Goal: Task Accomplishment & Management: Manage account settings

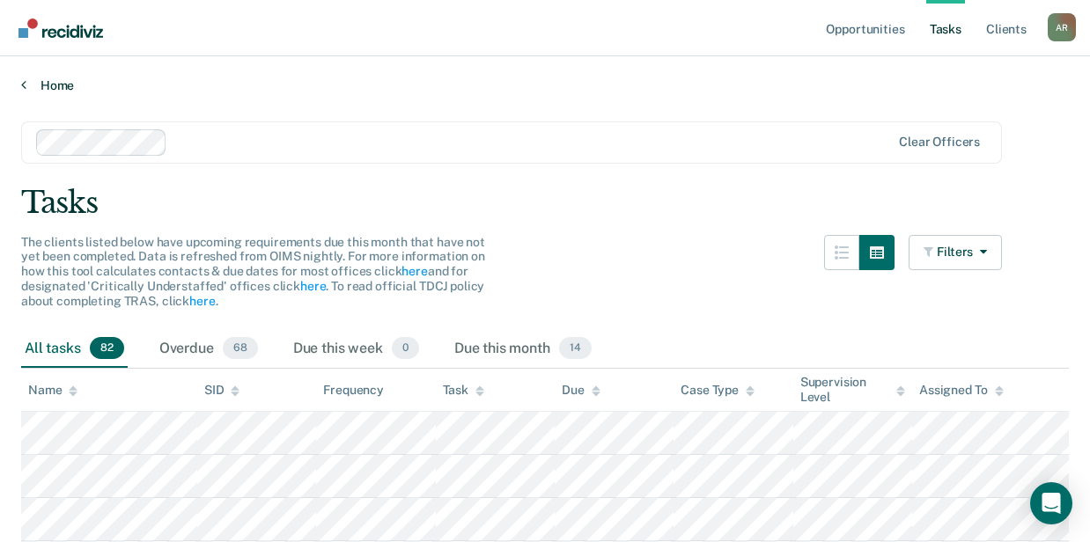
click at [44, 85] on link "Home" at bounding box center [545, 85] width 1048 height 16
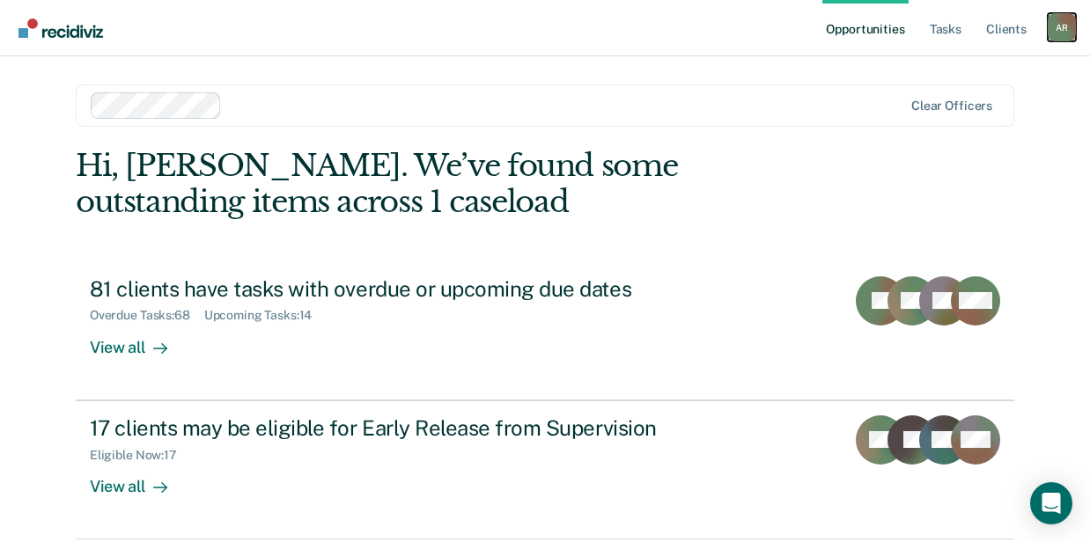
click at [1055, 26] on div "A R" at bounding box center [1062, 27] width 28 height 28
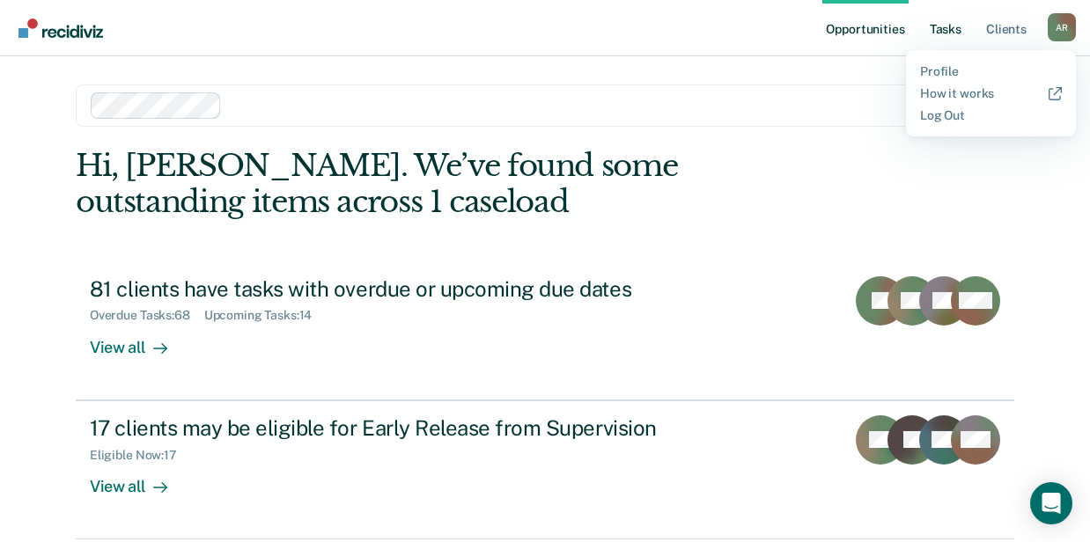
click at [959, 28] on link "Tasks" at bounding box center [945, 28] width 39 height 56
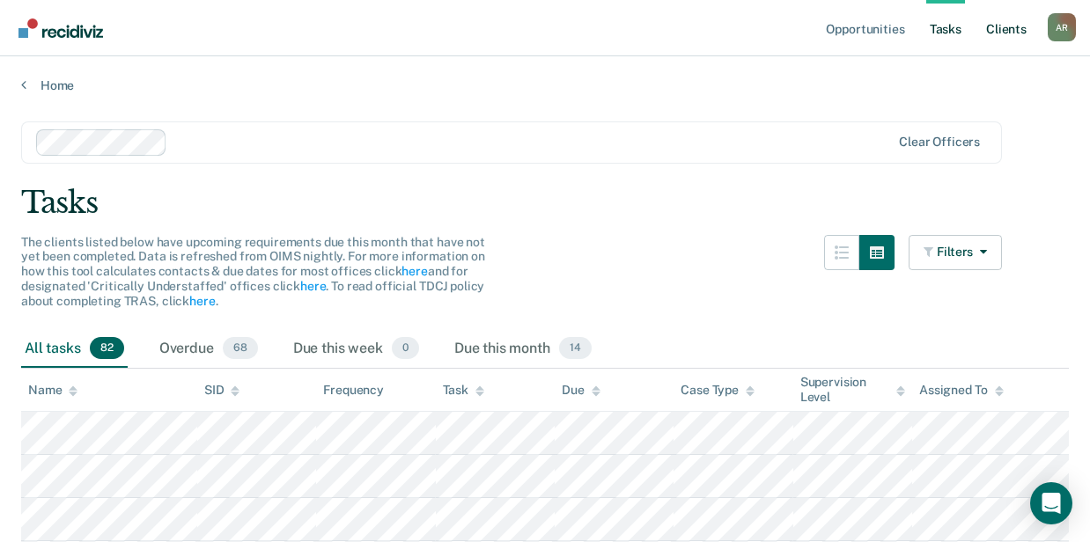
click at [1000, 26] on link "Client s" at bounding box center [1006, 28] width 48 height 56
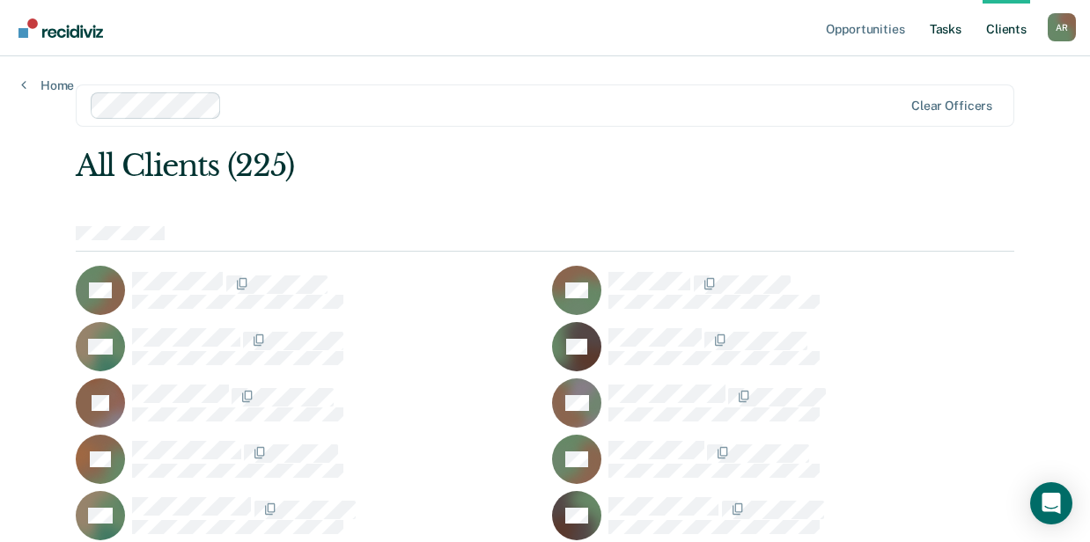
click at [942, 26] on link "Tasks" at bounding box center [945, 28] width 39 height 56
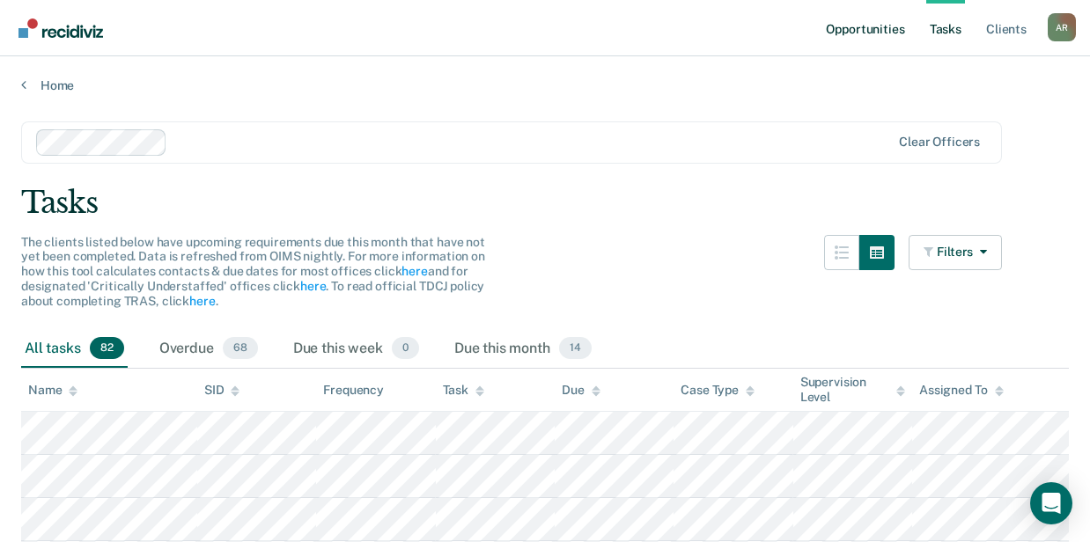
click at [879, 32] on link "Opportunities" at bounding box center [864, 28] width 85 height 56
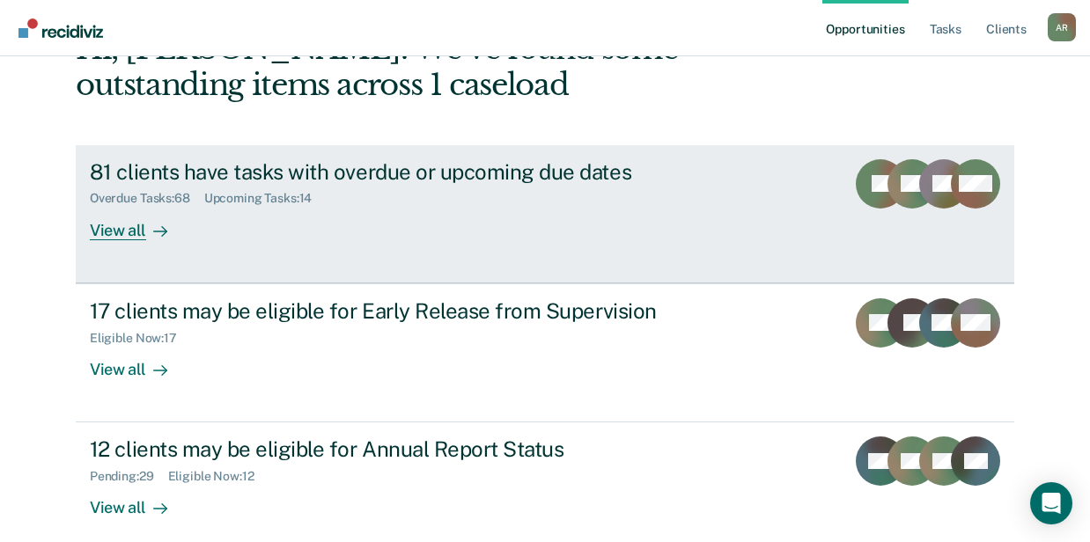
scroll to position [204, 0]
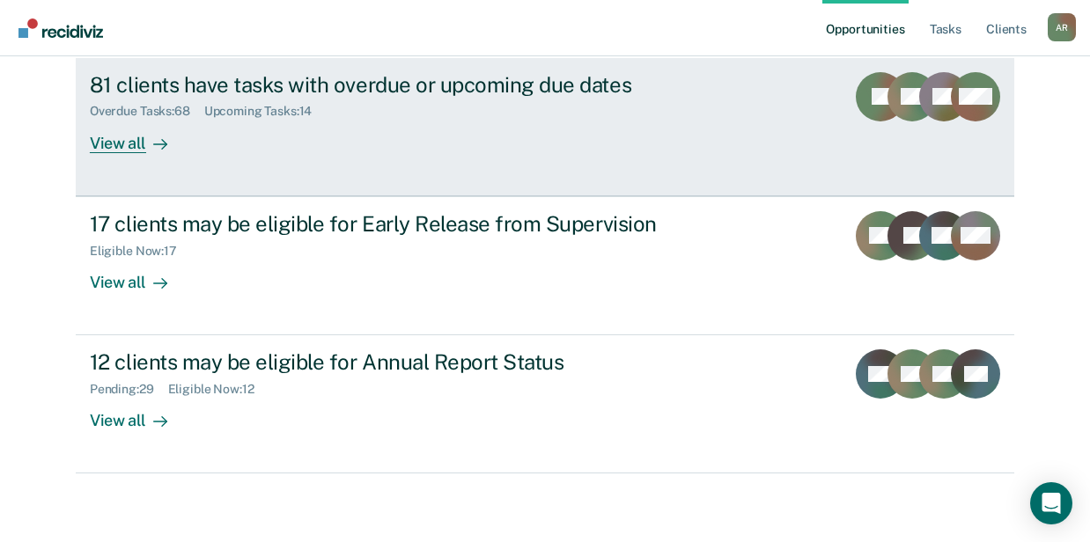
click at [386, 124] on div "81 clients have tasks with overdue or upcoming due dates Overdue Tasks : 68 Upc…" at bounding box center [420, 112] width 660 height 81
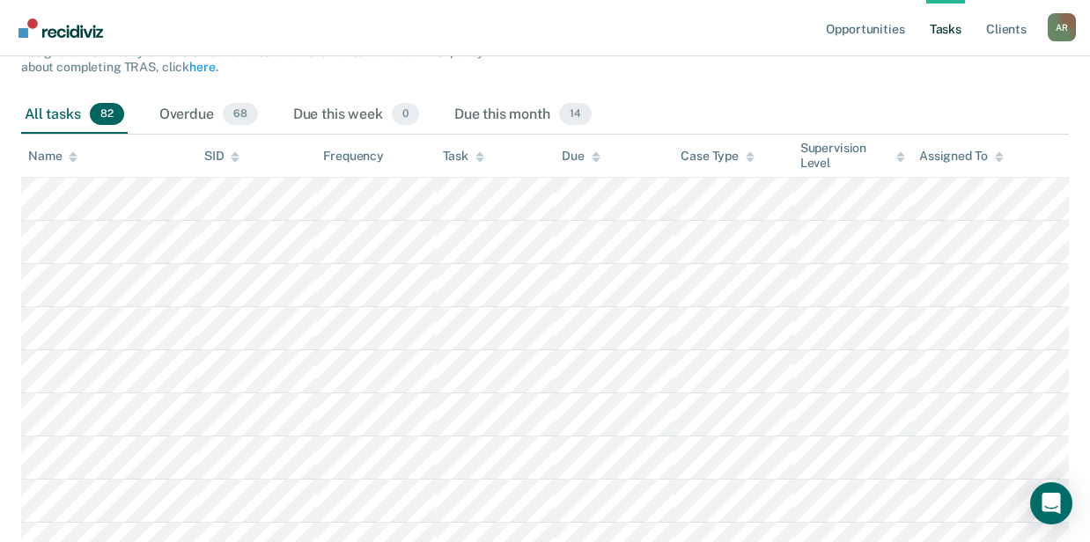
scroll to position [58, 0]
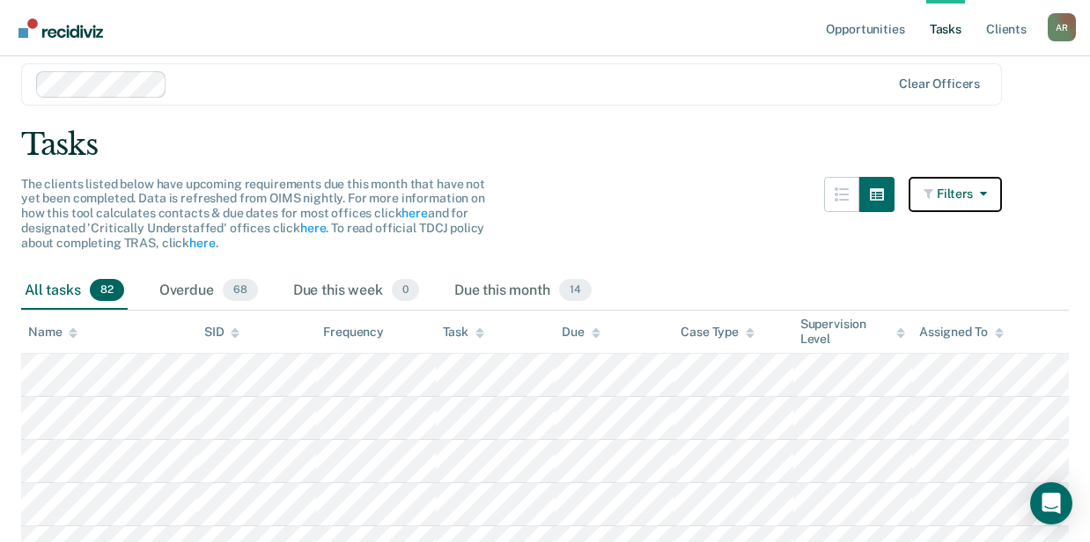
click at [982, 202] on button "Filters" at bounding box center [954, 194] width 93 height 35
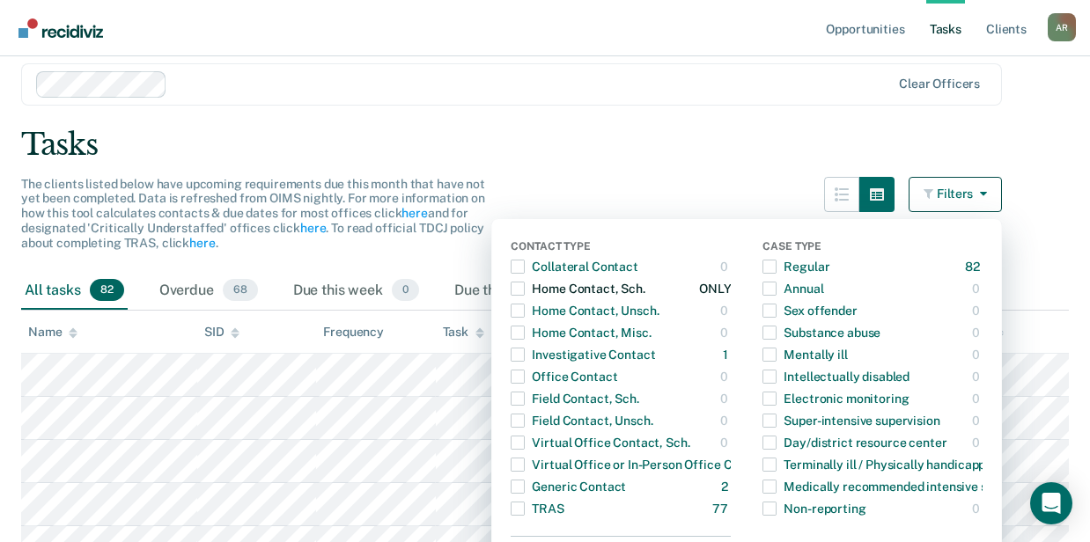
click at [525, 285] on span "button" at bounding box center [518, 289] width 14 height 14
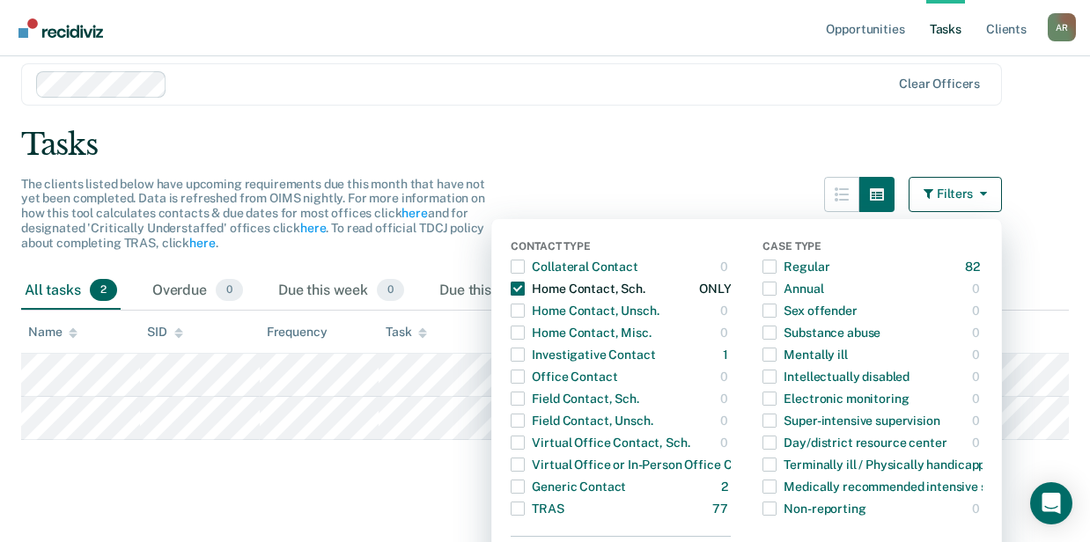
click at [525, 285] on span "button" at bounding box center [518, 289] width 14 height 14
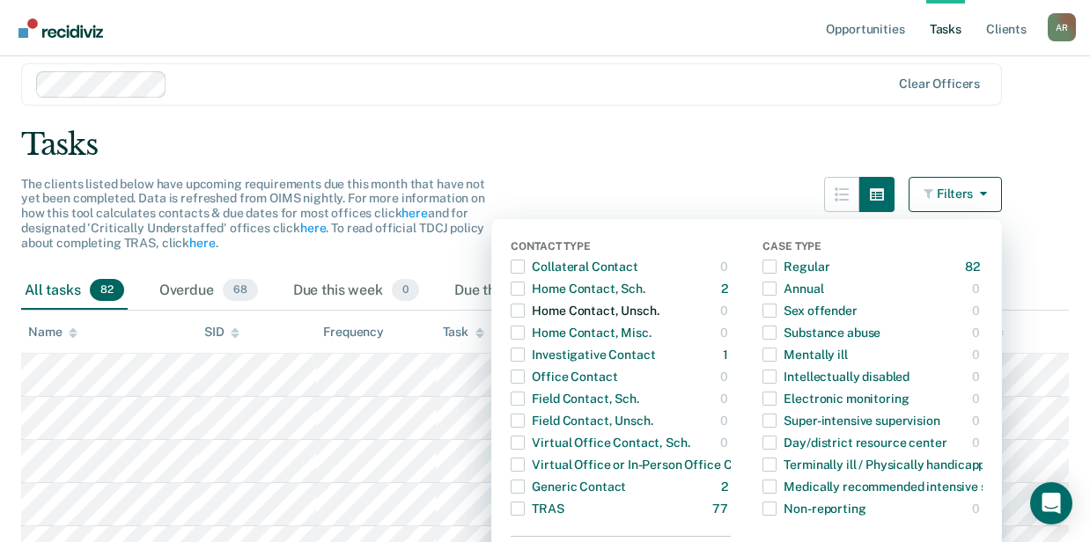
click at [525, 311] on span "button" at bounding box center [518, 311] width 14 height 14
click at [525, 289] on span "button" at bounding box center [518, 289] width 14 height 14
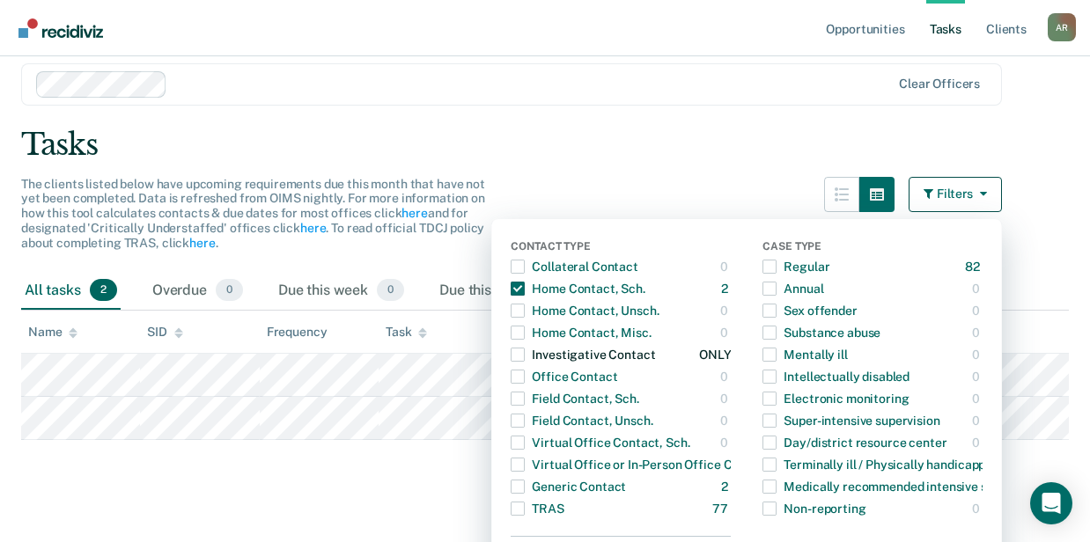
click at [525, 355] on span "button" at bounding box center [518, 355] width 14 height 14
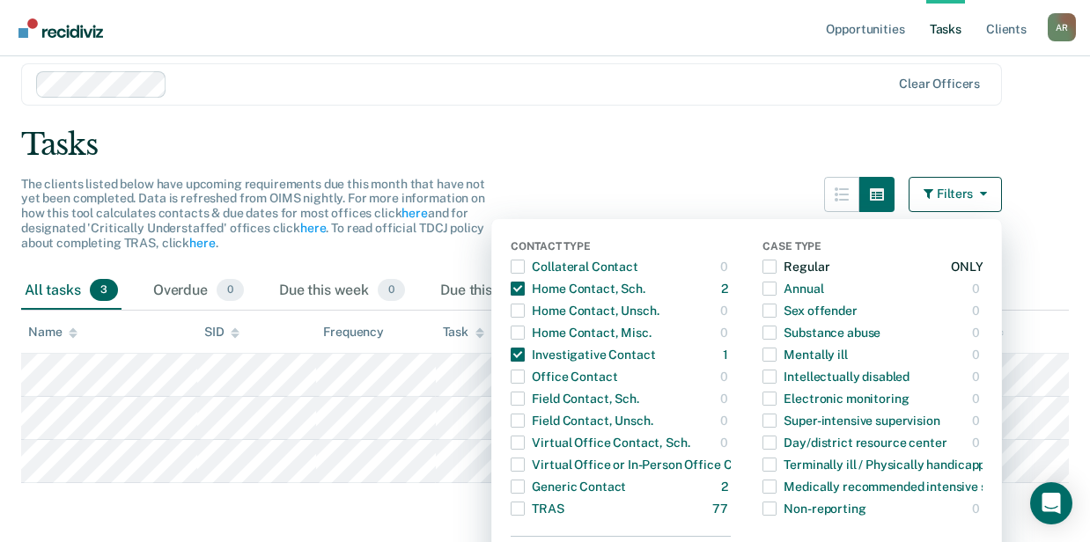
click at [773, 261] on span "button" at bounding box center [769, 267] width 14 height 14
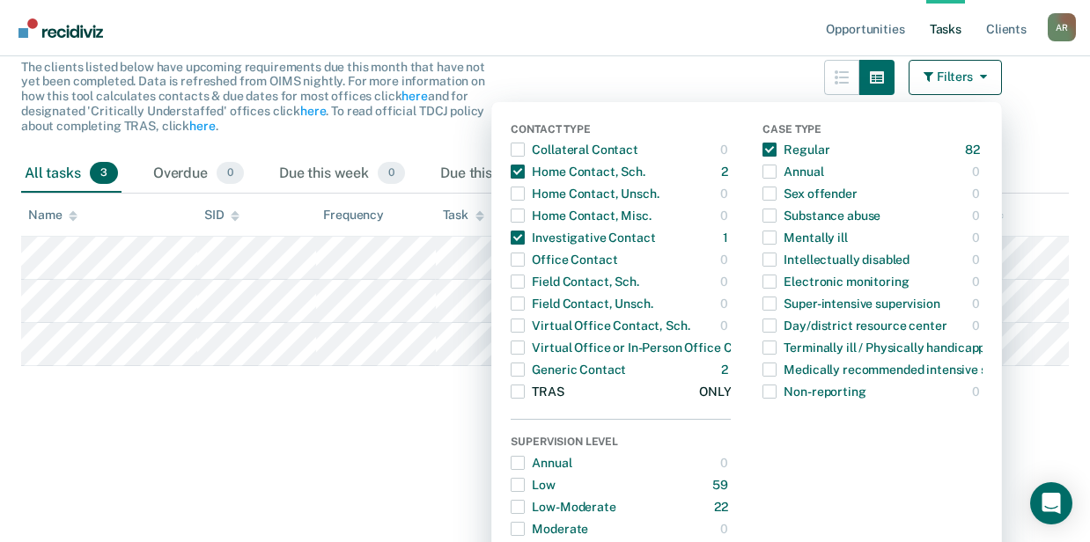
scroll to position [176, 0]
click at [774, 149] on span "button" at bounding box center [769, 149] width 14 height 14
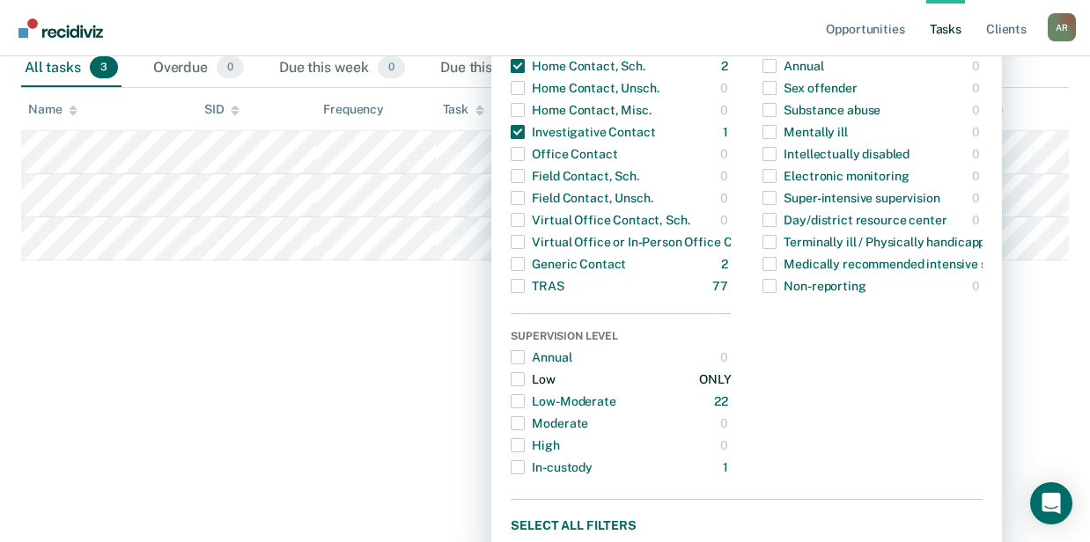
scroll to position [293, 0]
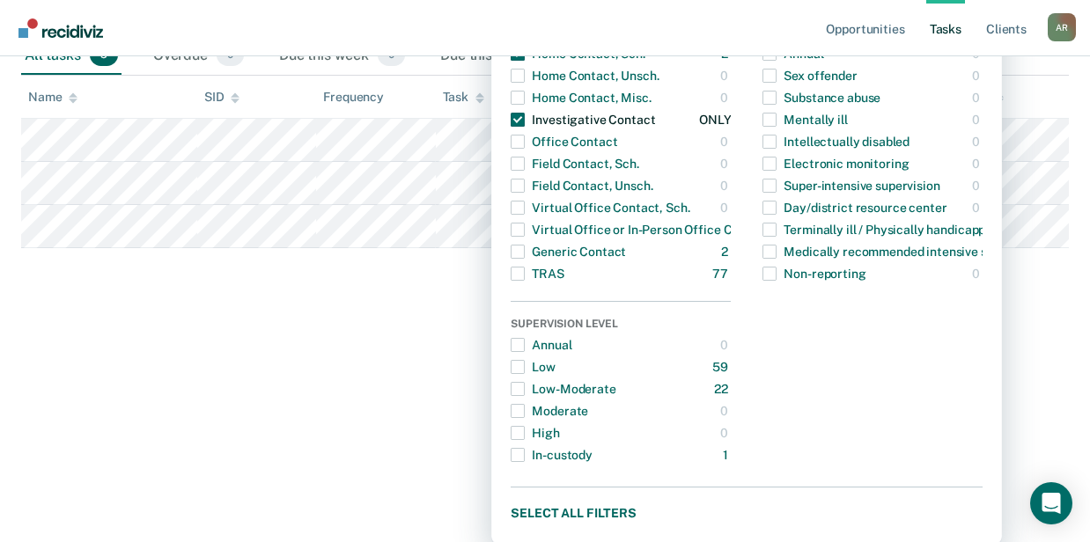
click at [525, 121] on span "button" at bounding box center [518, 120] width 14 height 14
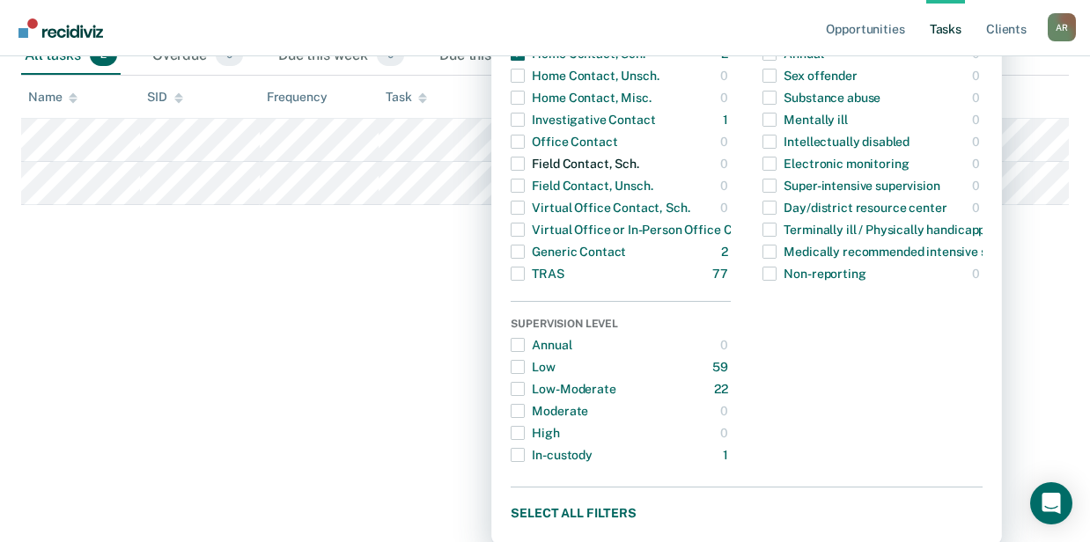
scroll to position [234, 0]
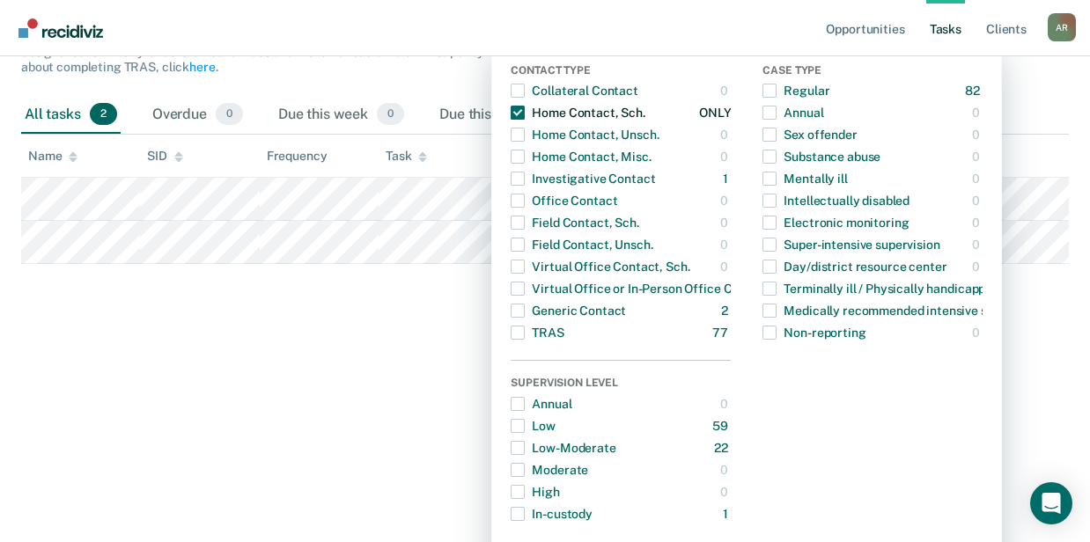
click at [524, 113] on span "button" at bounding box center [518, 113] width 14 height 14
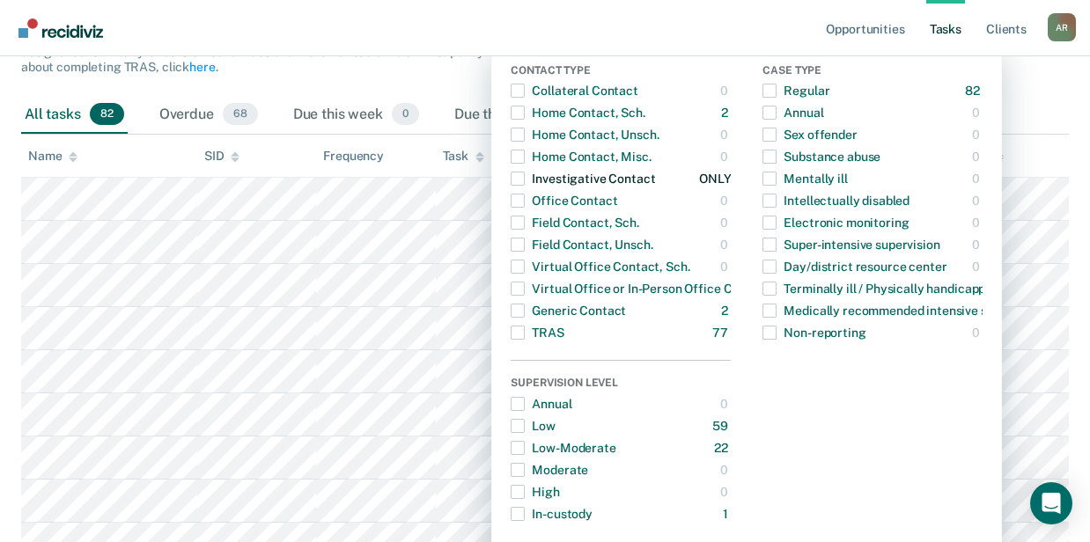
click at [525, 179] on span "button" at bounding box center [518, 179] width 14 height 14
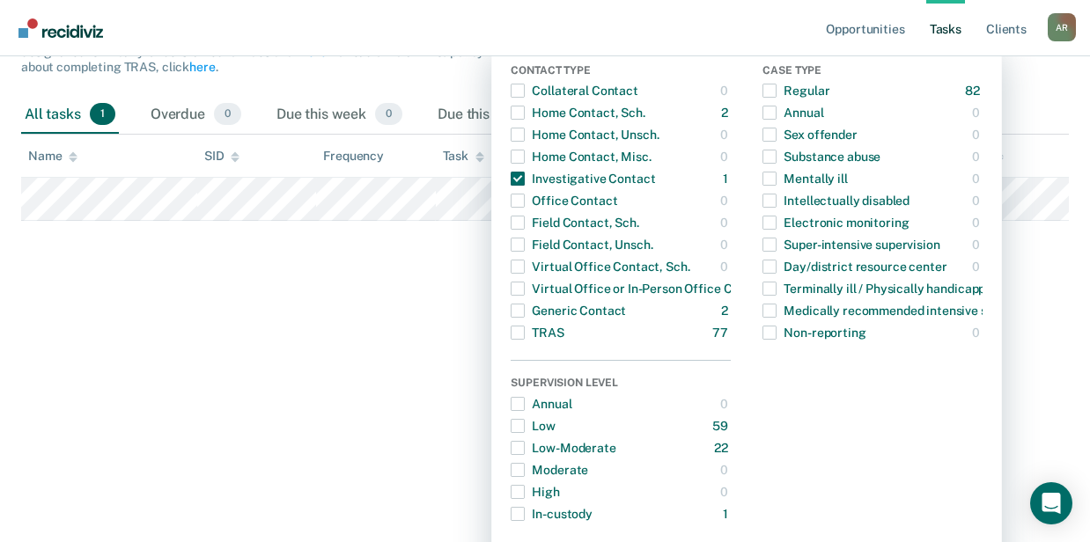
click at [479, 277] on main "Clear officers Tasks The clients listed below have upcoming requirements due th…" at bounding box center [545, 81] width 1090 height 444
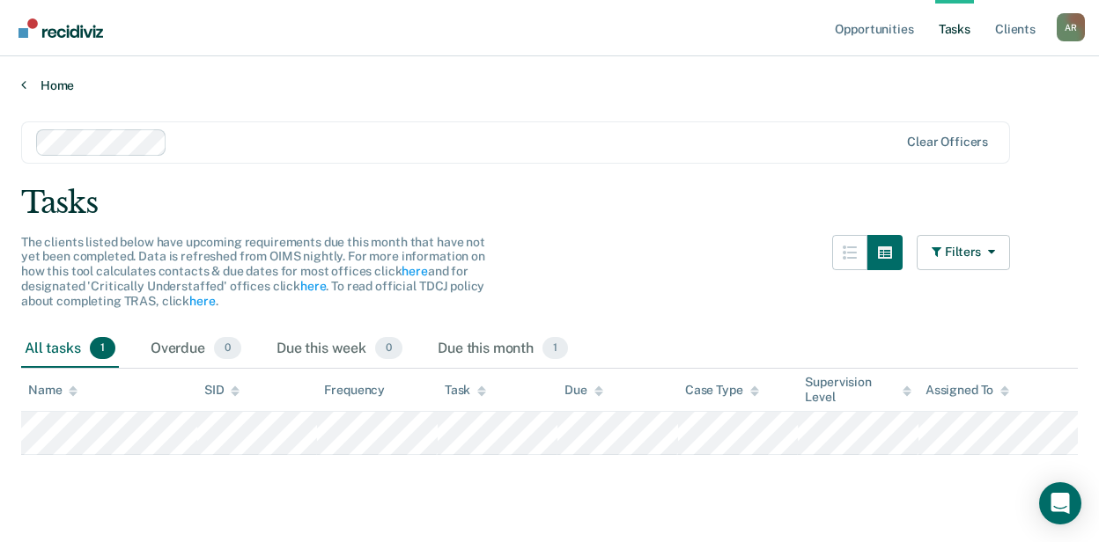
click at [60, 89] on link "Home" at bounding box center [549, 85] width 1056 height 16
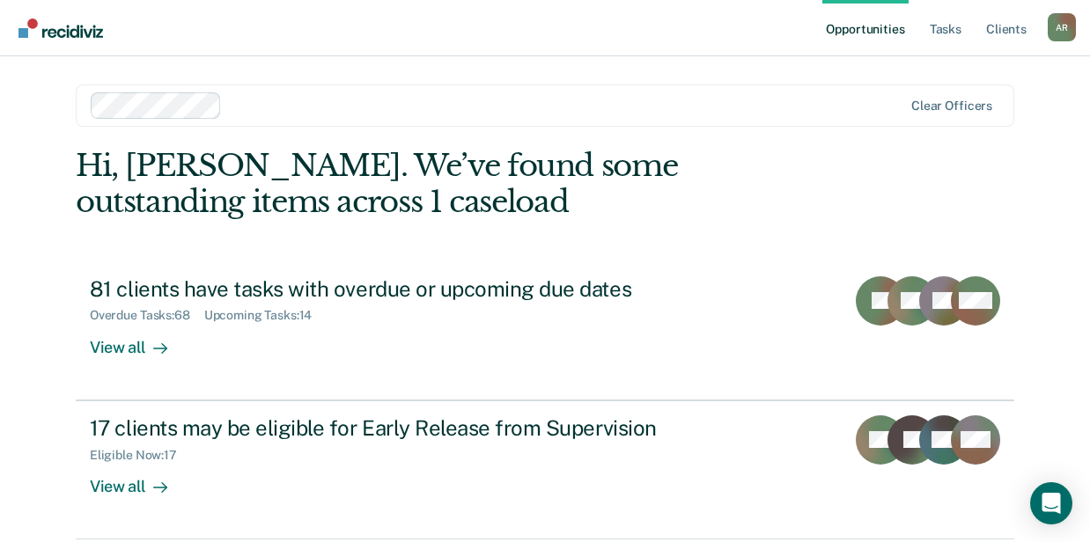
click at [24, 137] on div "Opportunities Tasks Client s Aleisha Roberts A R Profile How it works Log Out C…" at bounding box center [545, 374] width 1090 height 748
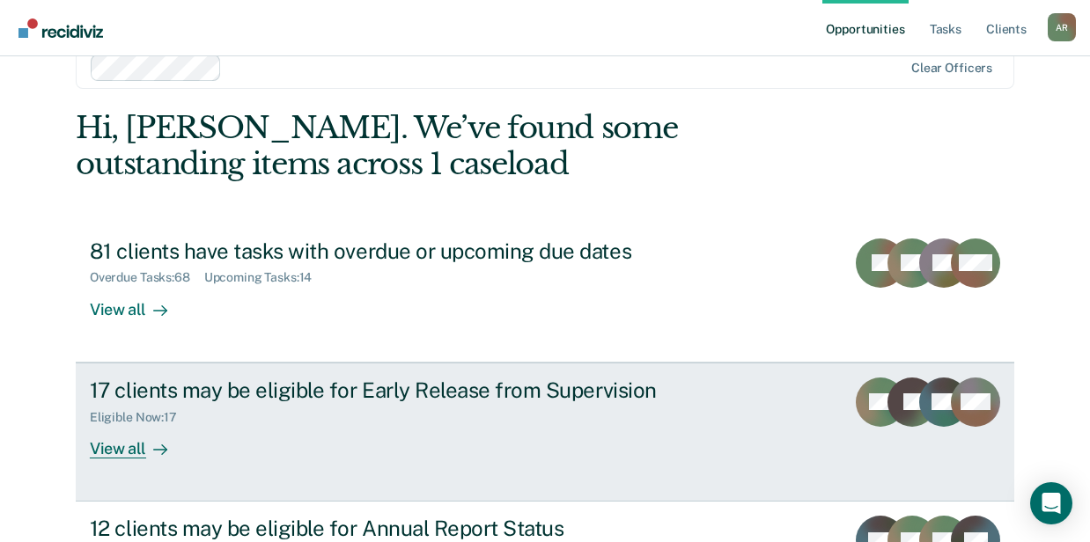
scroll to position [58, 0]
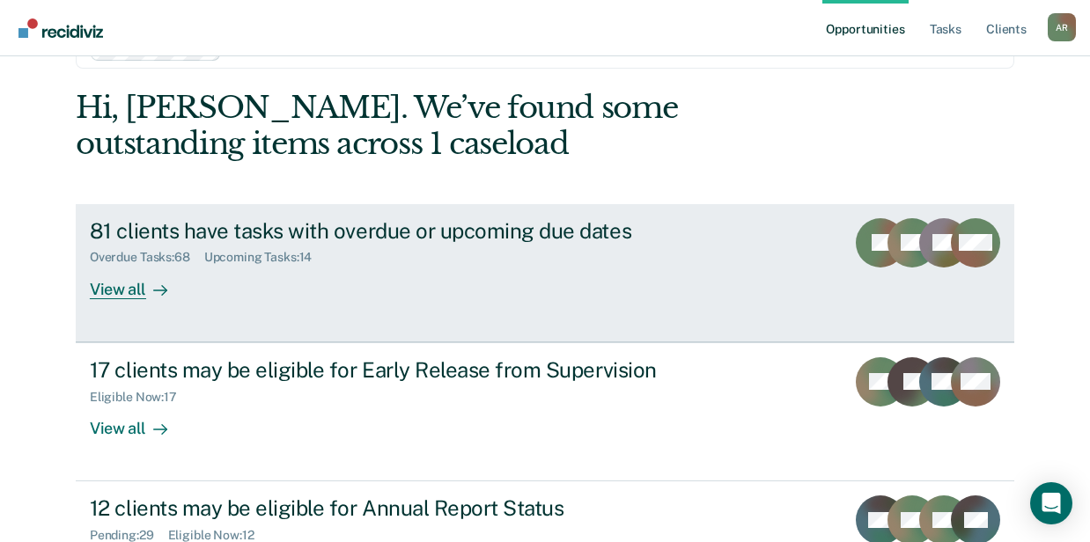
click at [377, 323] on link "81 clients have tasks with overdue or upcoming due dates Overdue Tasks : 68 Upc…" at bounding box center [545, 273] width 938 height 138
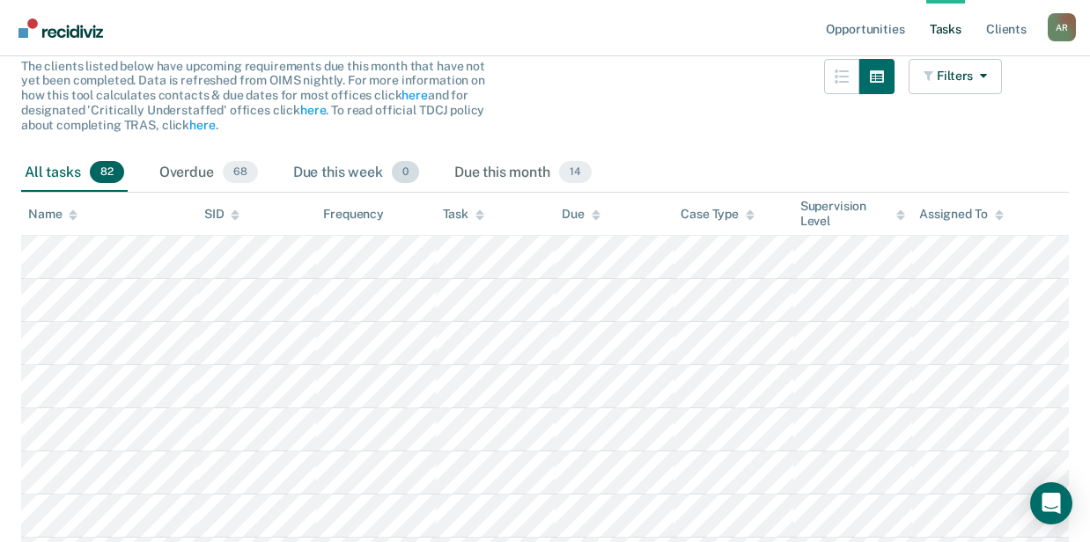
click at [345, 174] on div "Due this week 0" at bounding box center [356, 173] width 133 height 39
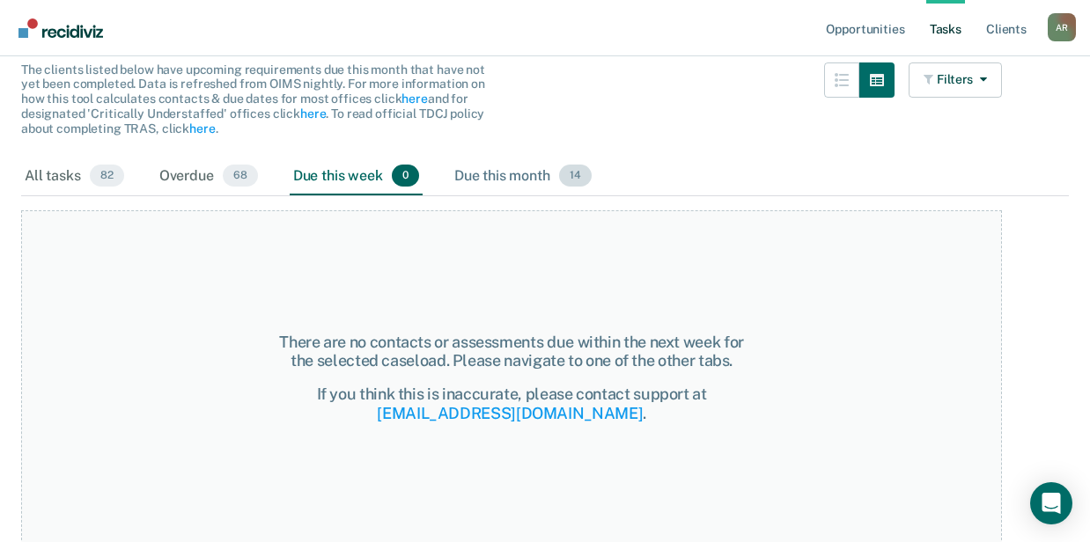
click at [485, 175] on div "Due this month 14" at bounding box center [523, 177] width 144 height 39
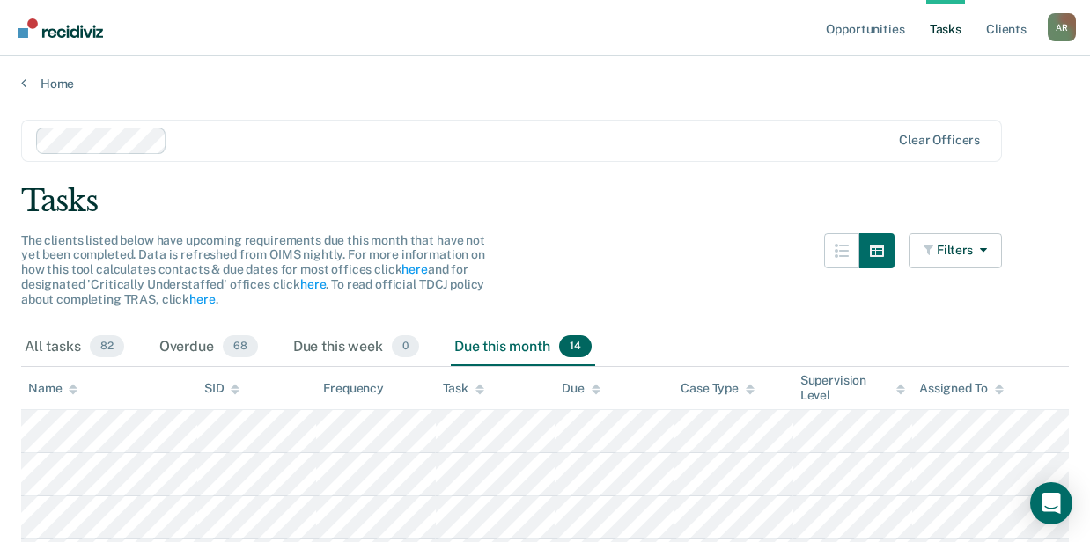
scroll to position [0, 0]
